Goal: Contribute content: Add original content to the website for others to see

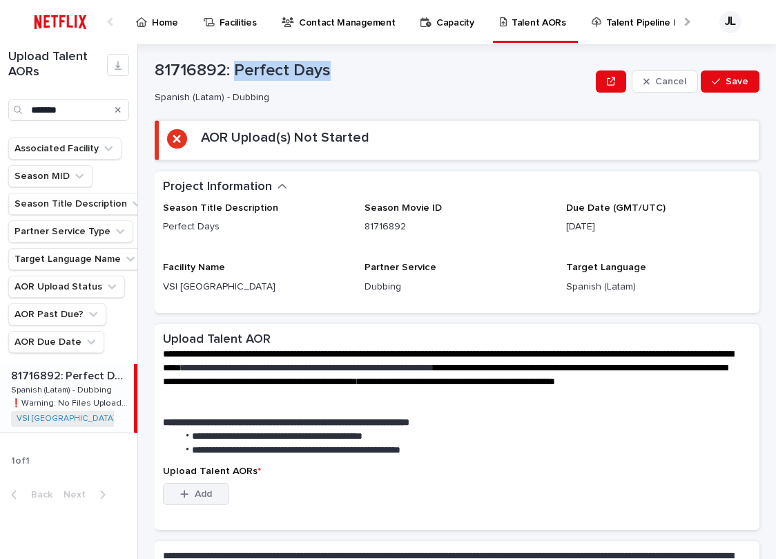
click at [192, 495] on div "button" at bounding box center [187, 494] width 14 height 10
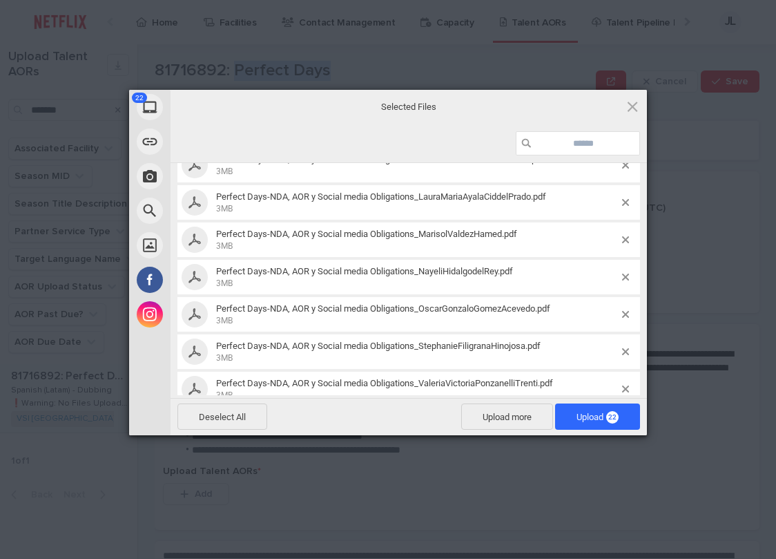
scroll to position [630, 0]
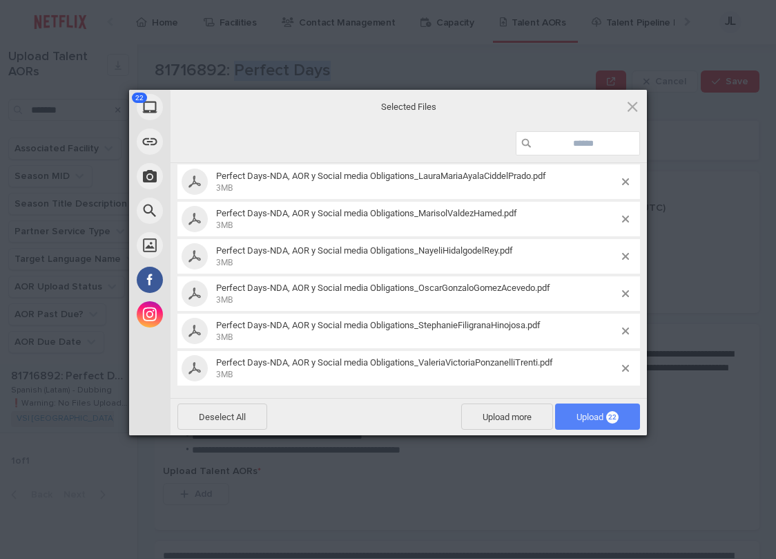
click at [581, 416] on span "Upload 22" at bounding box center [598, 417] width 42 height 10
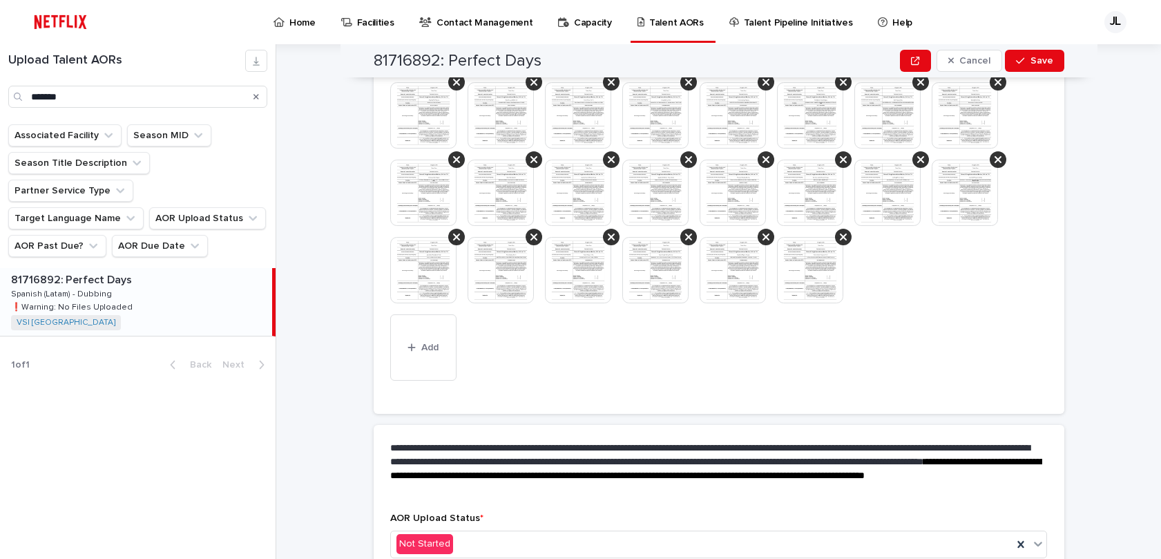
scroll to position [334, 0]
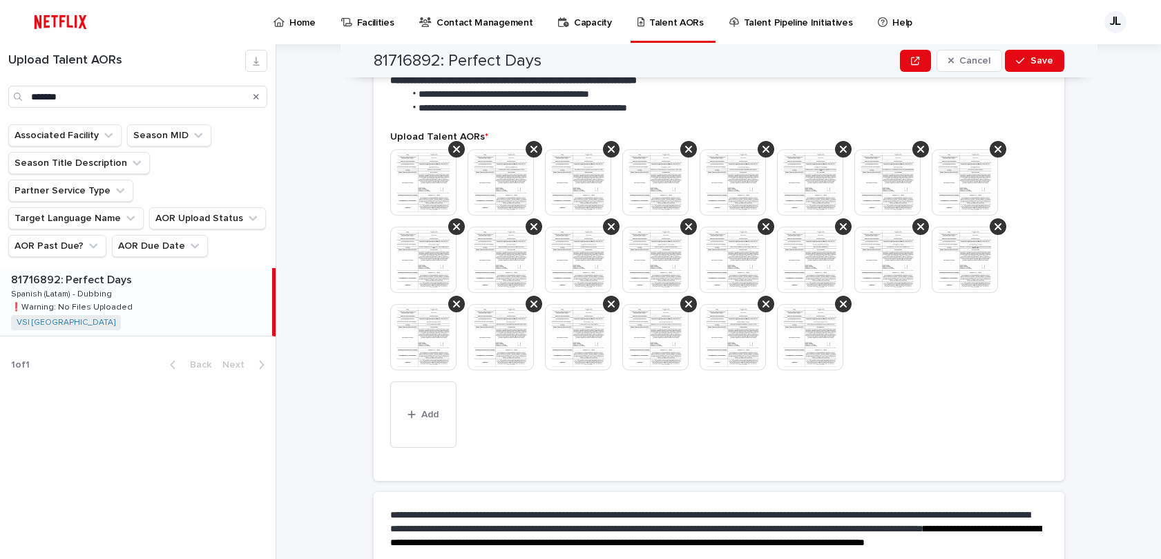
click at [421, 177] on img at bounding box center [423, 182] width 66 height 66
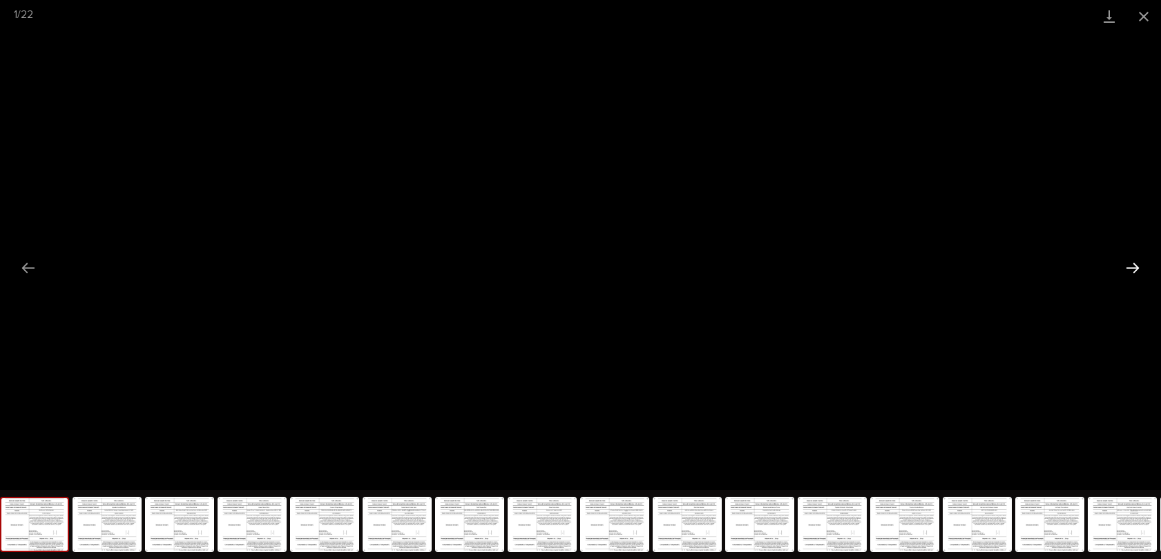
click at [776, 269] on button "Next slide" at bounding box center [1132, 267] width 29 height 27
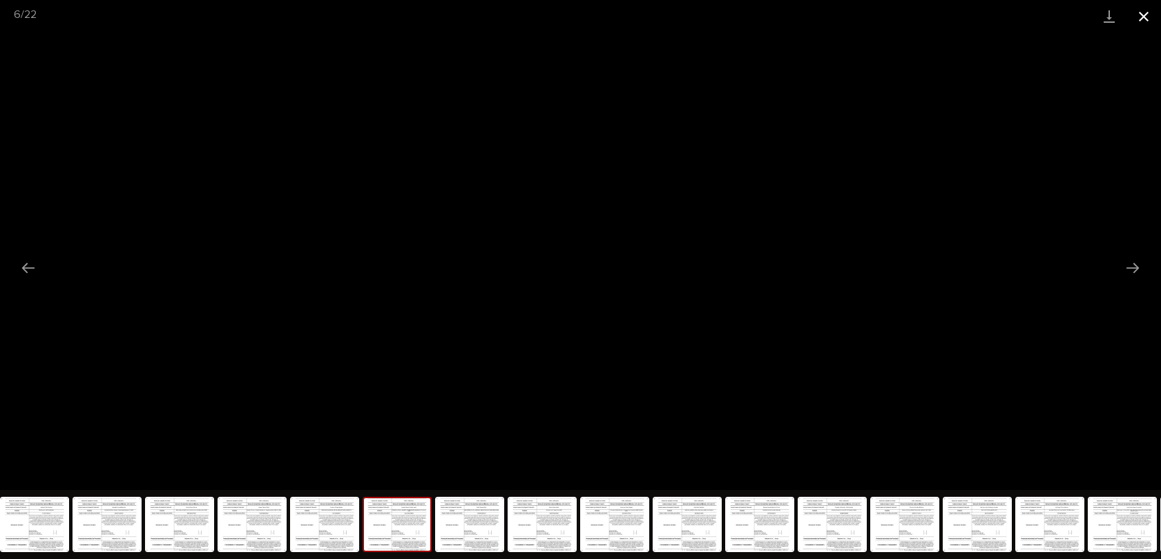
click at [776, 19] on button "Close gallery" at bounding box center [1144, 16] width 35 height 32
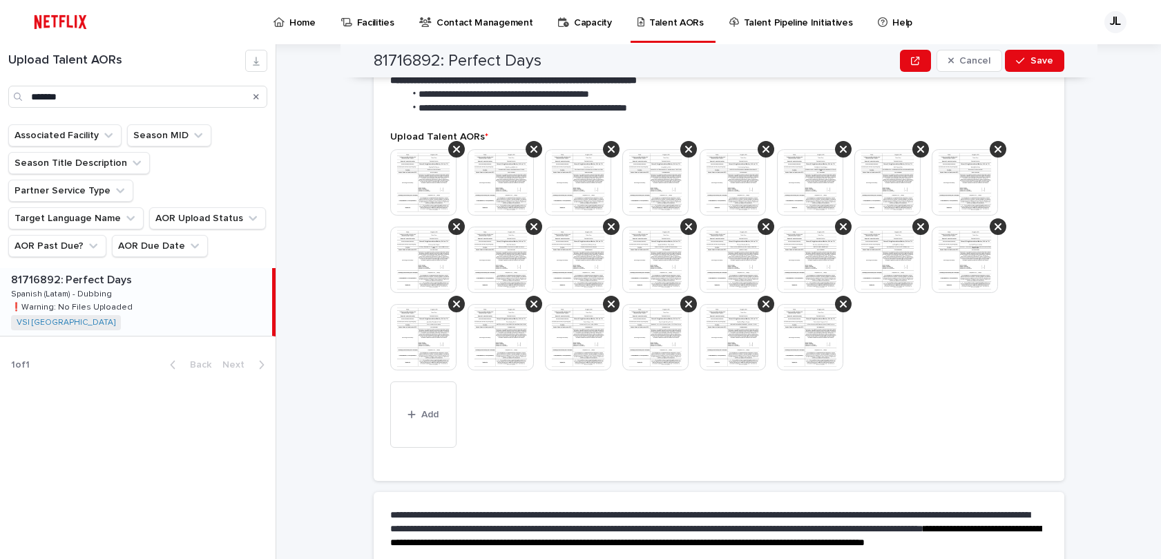
click at [776, 332] on img at bounding box center [810, 337] width 66 height 66
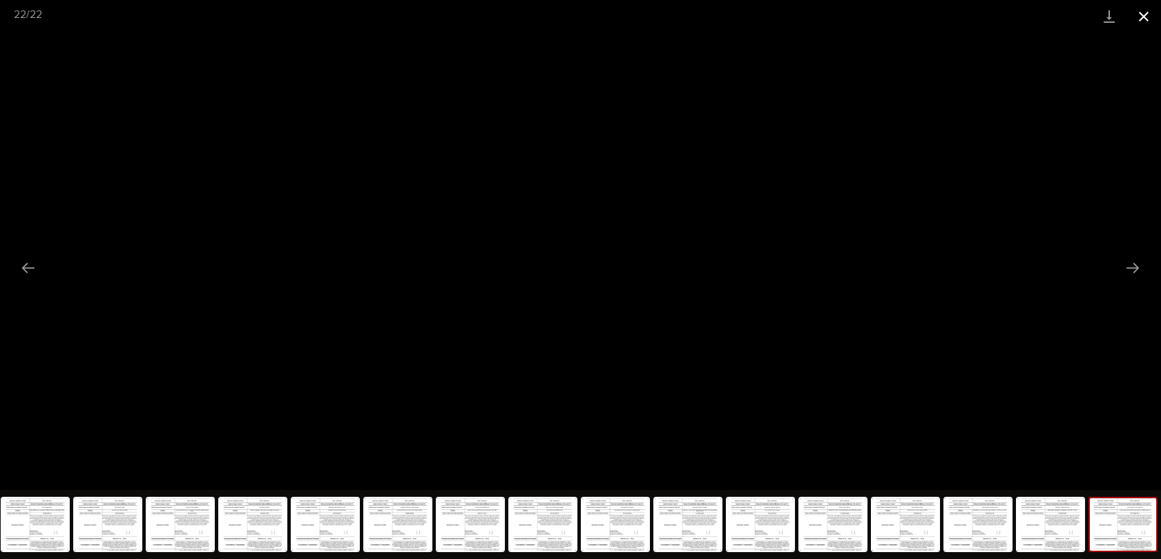
click at [776, 15] on button "Close gallery" at bounding box center [1144, 16] width 35 height 32
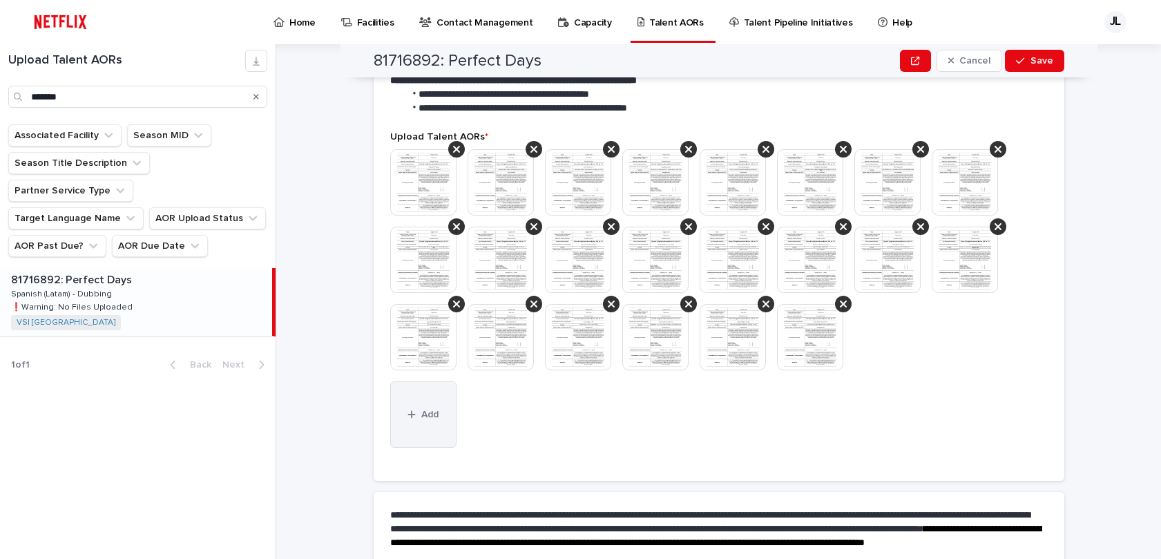
click at [421, 405] on button "Add" at bounding box center [423, 414] width 66 height 66
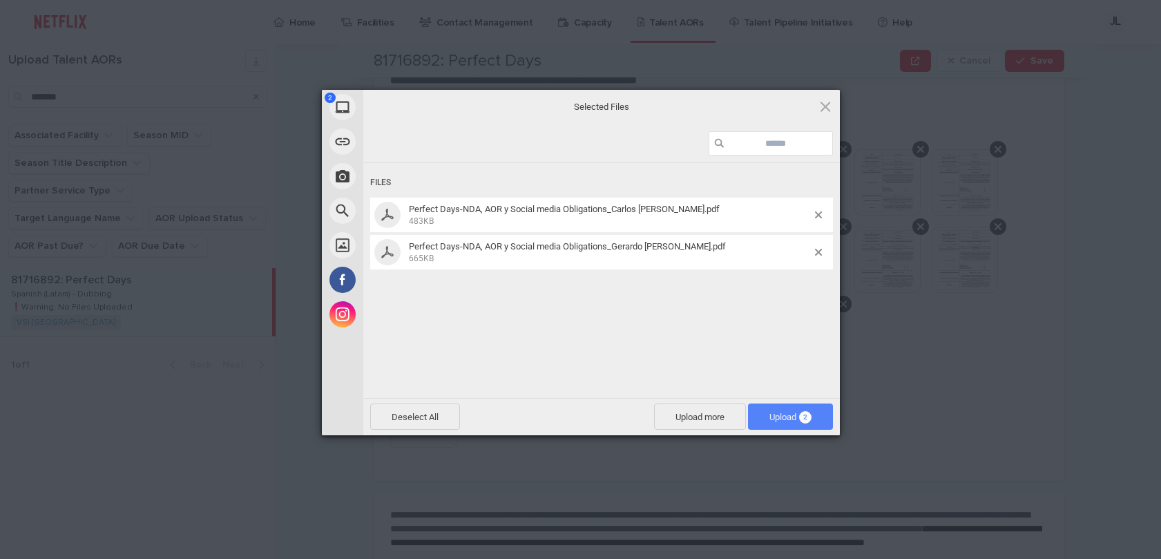
click at [776, 413] on span "Upload 2" at bounding box center [790, 417] width 42 height 10
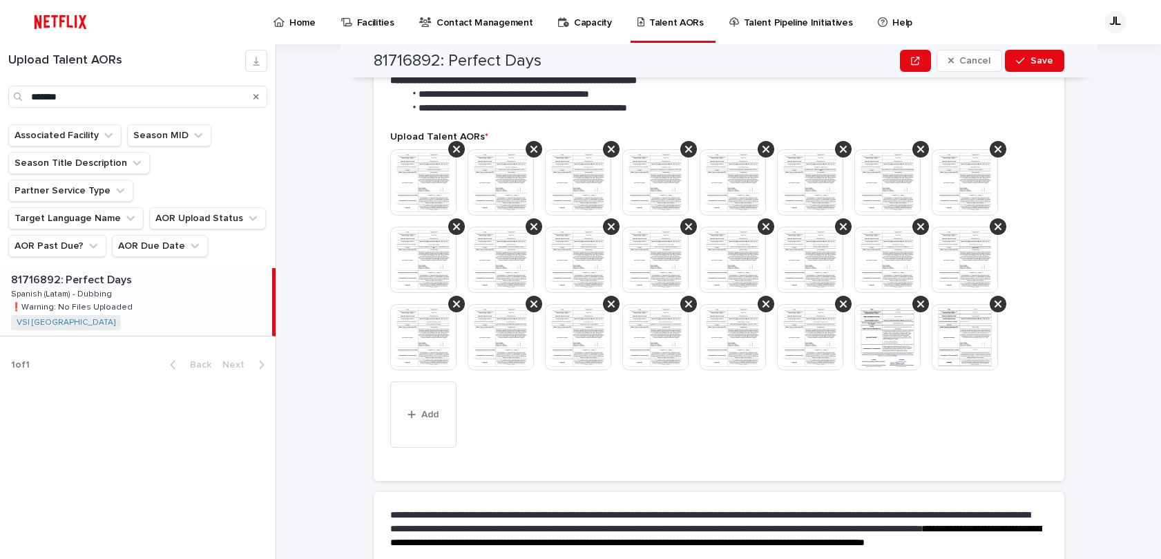
click at [776, 334] on img at bounding box center [887, 337] width 66 height 66
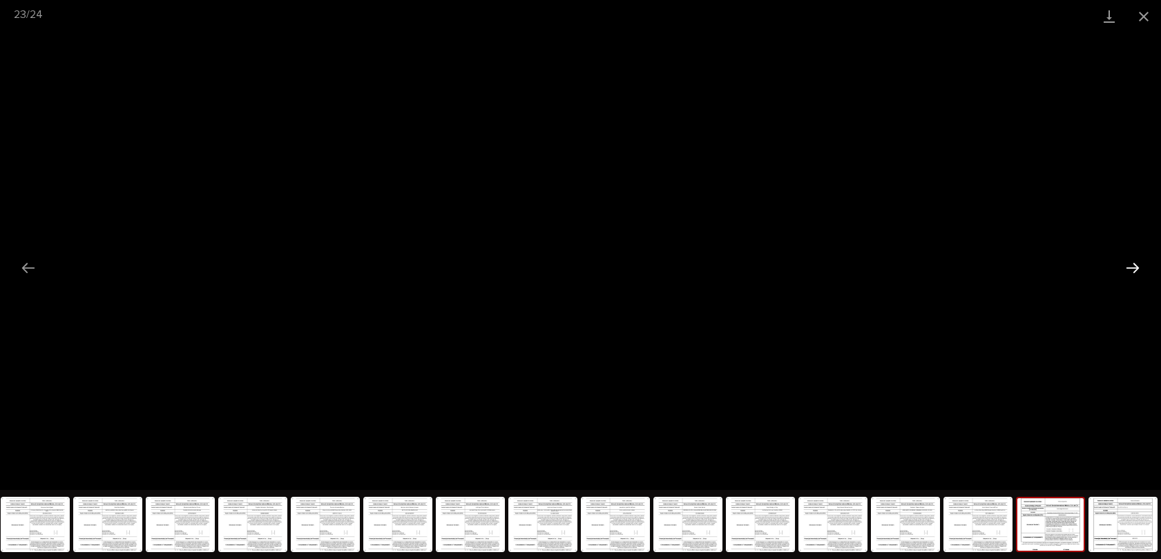
click at [776, 266] on button "Next slide" at bounding box center [1132, 267] width 29 height 27
click at [776, 11] on button "Close gallery" at bounding box center [1144, 16] width 35 height 32
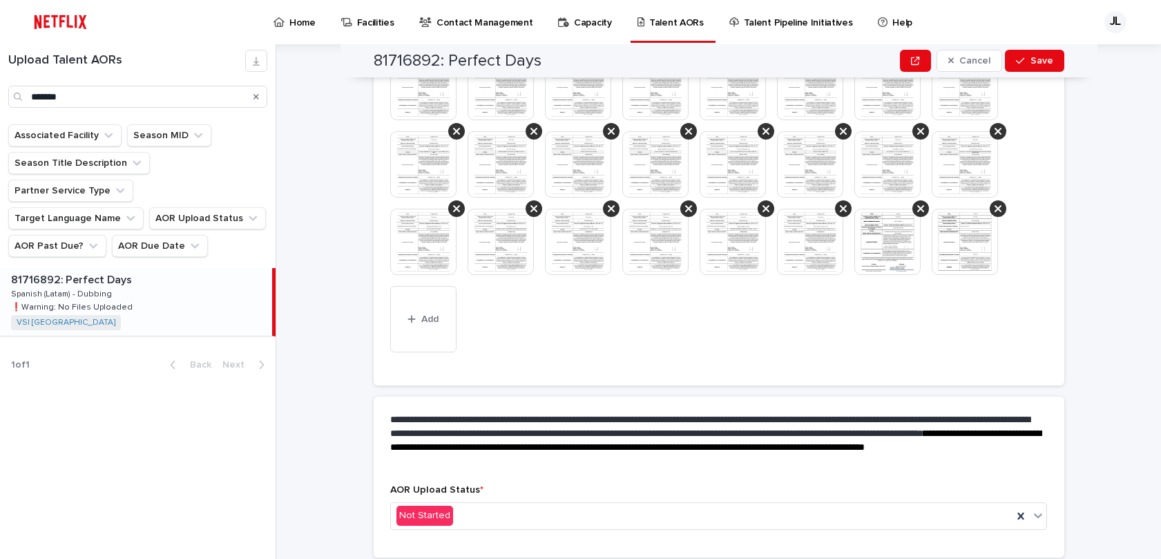
scroll to position [478, 0]
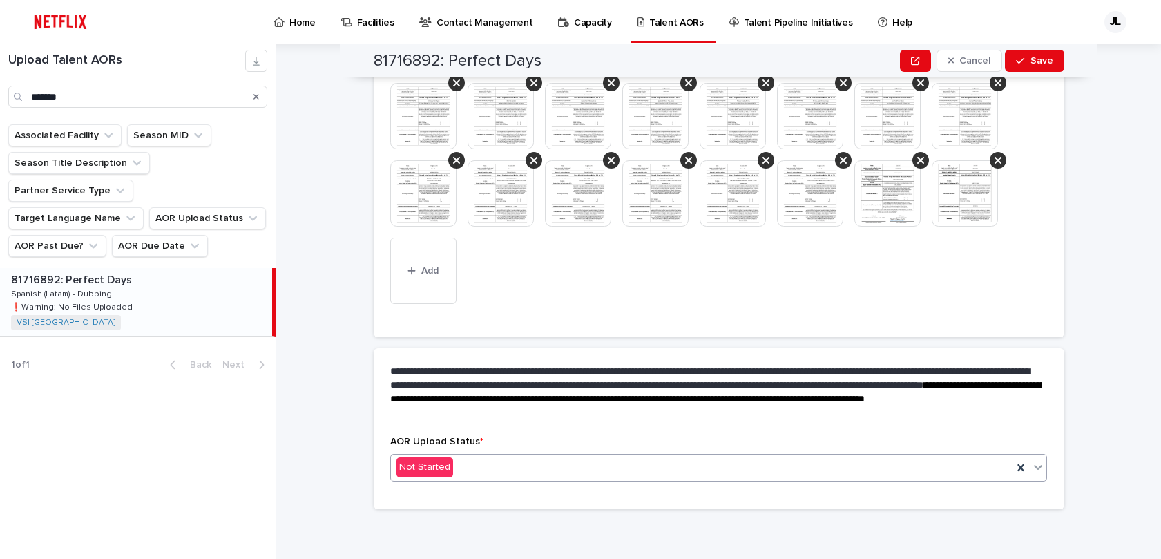
click at [776, 468] on icon at bounding box center [1039, 467] width 8 height 5
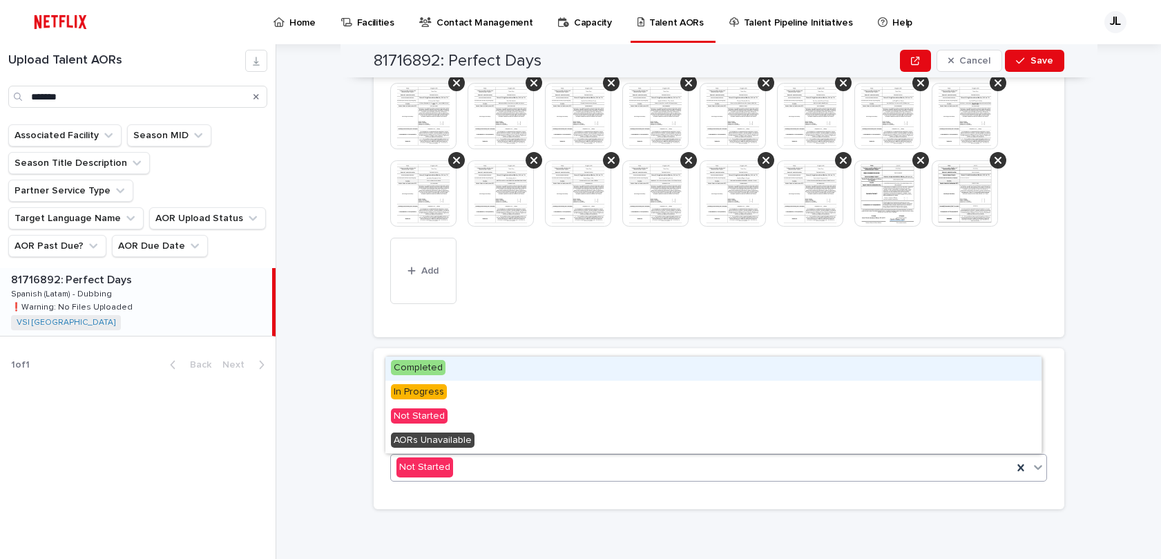
click at [492, 364] on div "Completed" at bounding box center [713, 368] width 656 height 24
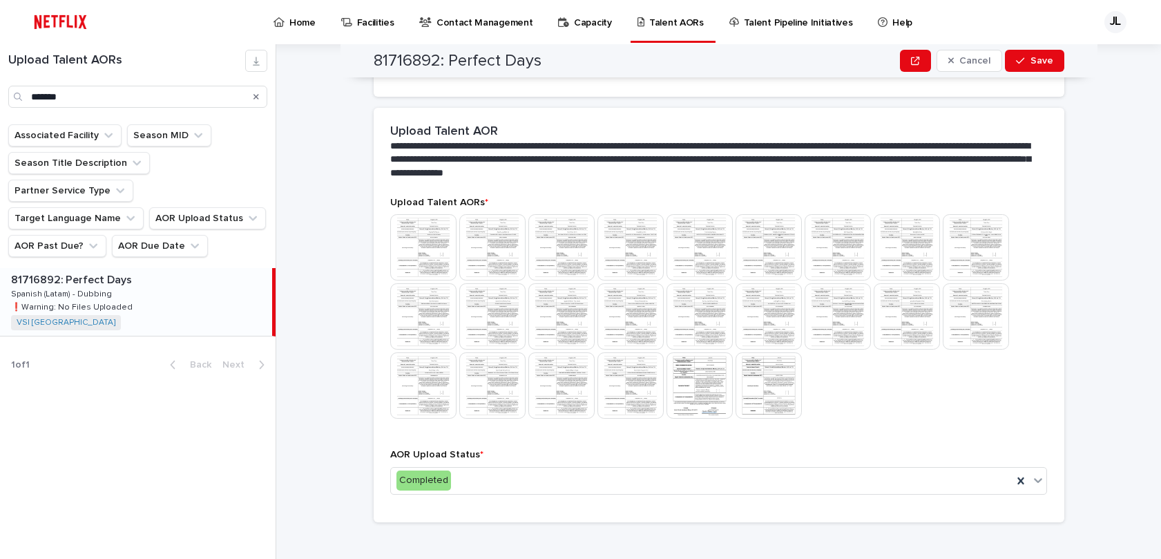
scroll to position [307, 0]
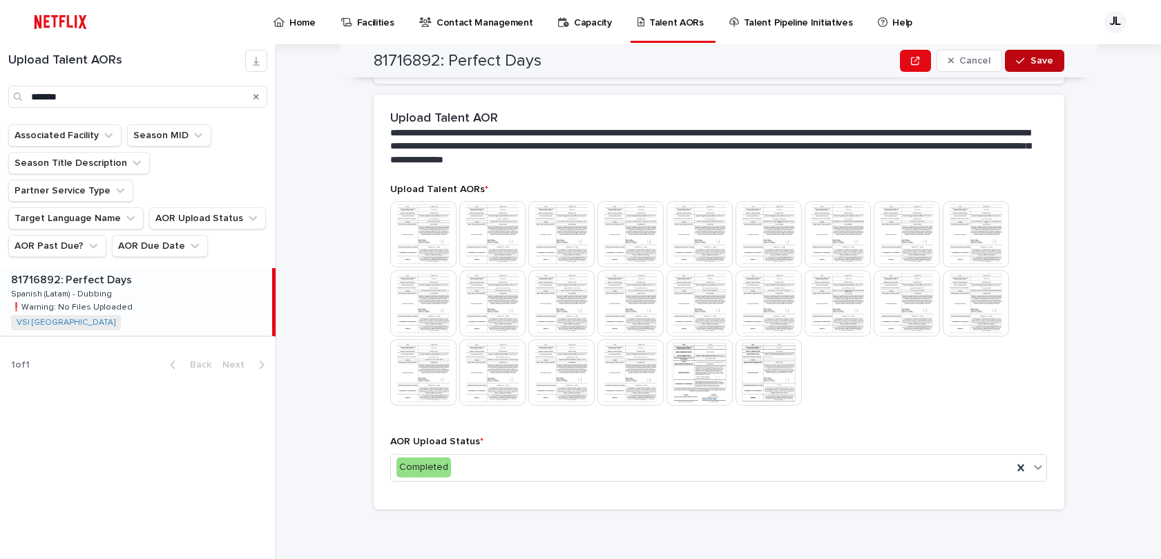
click at [776, 66] on button "Save" at bounding box center [1034, 61] width 59 height 22
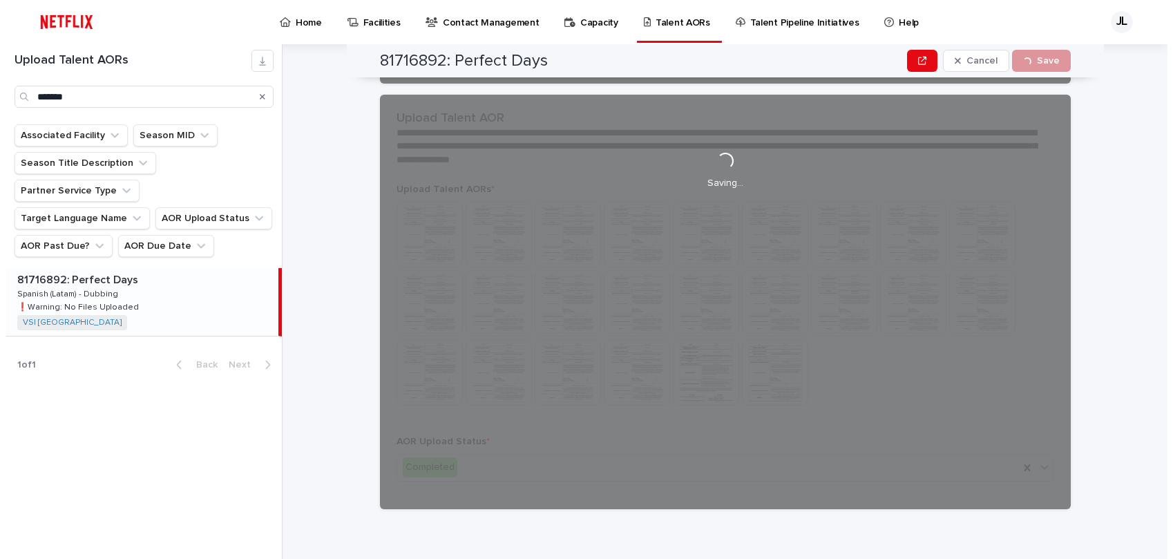
scroll to position [329, 0]
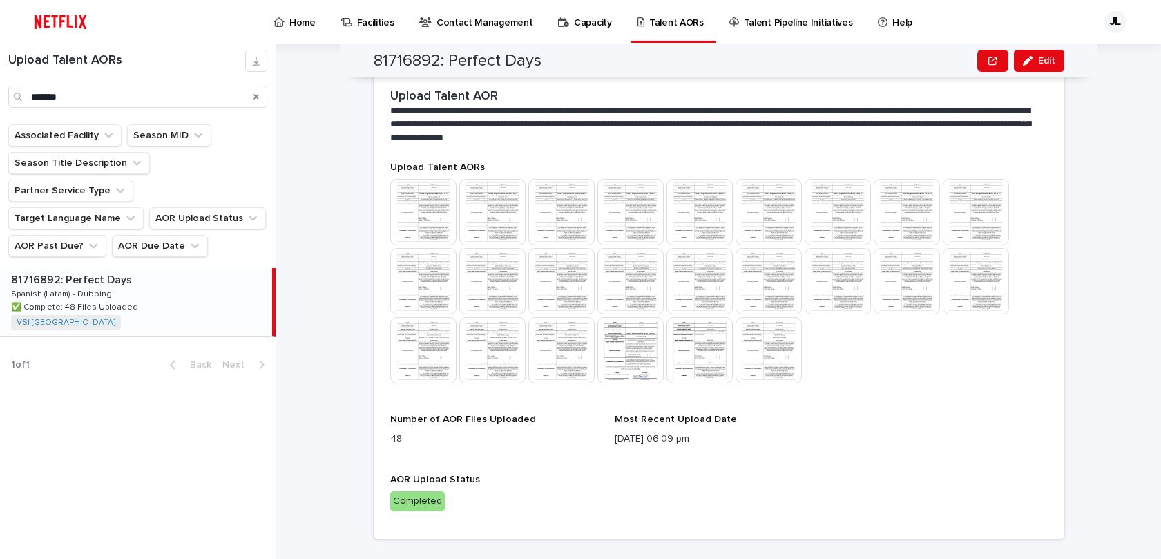
click at [304, 23] on p "Home" at bounding box center [302, 14] width 26 height 29
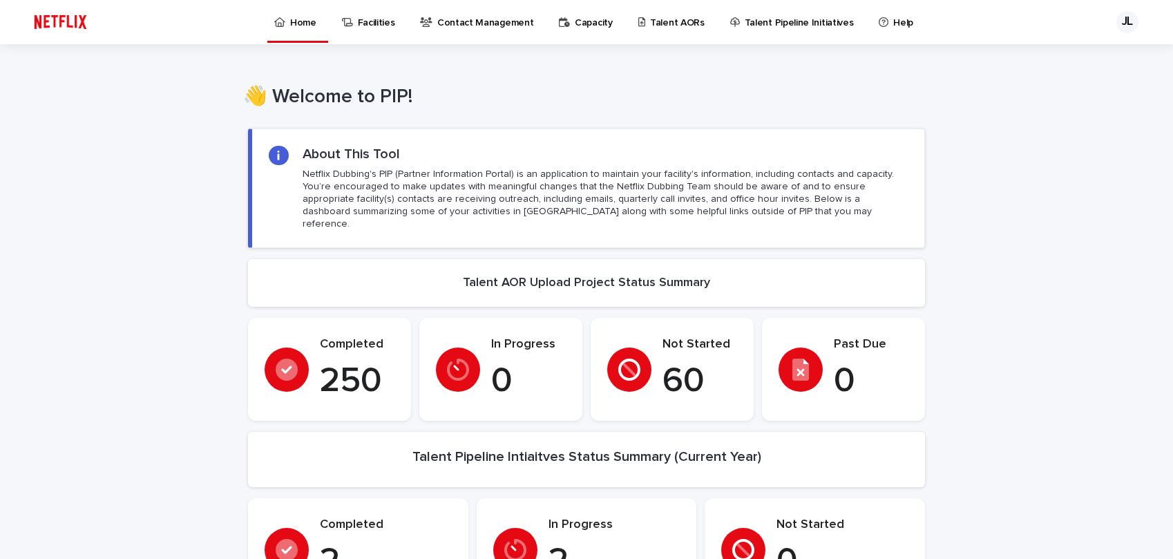
click at [666, 28] on p "Talent AORs" at bounding box center [677, 14] width 55 height 29
